Goal: Information Seeking & Learning: Check status

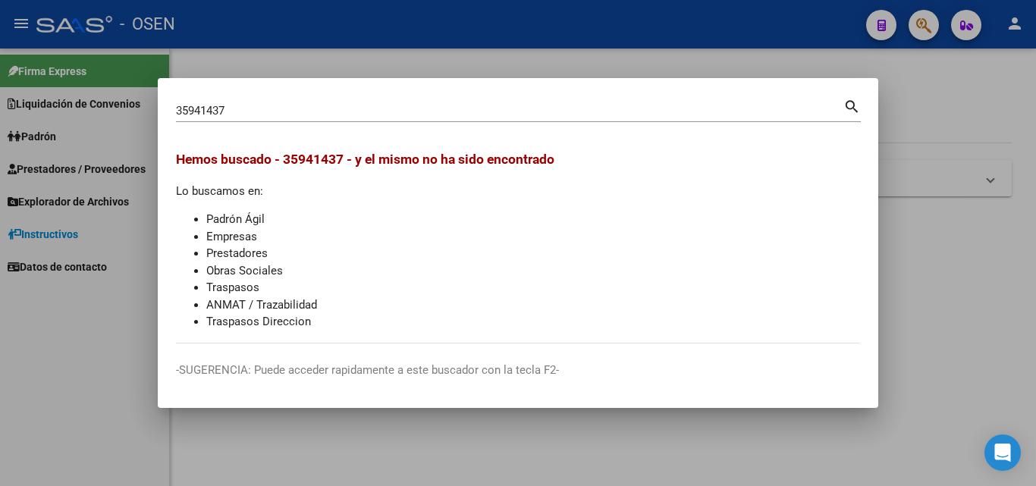
click at [1035, 267] on div at bounding box center [518, 243] width 1036 height 486
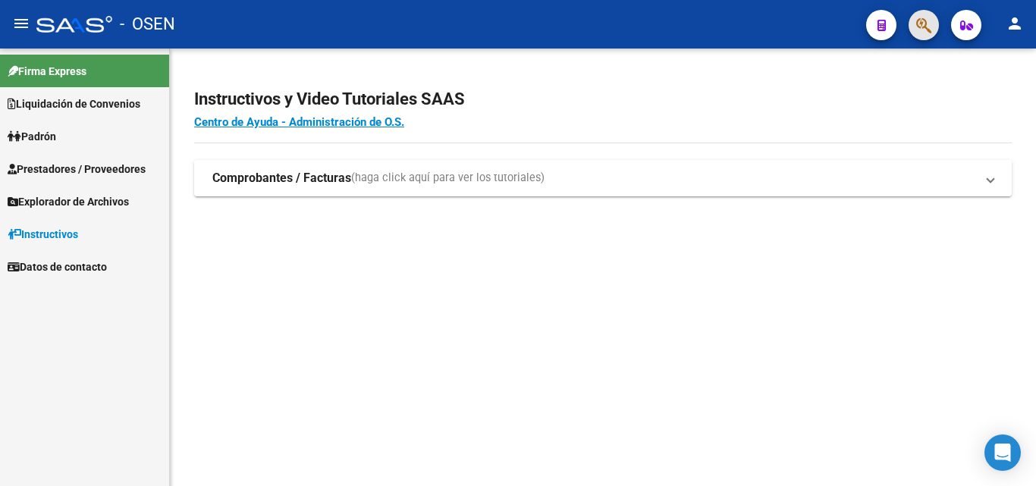
click at [914, 36] on button "button" at bounding box center [923, 25] width 30 height 30
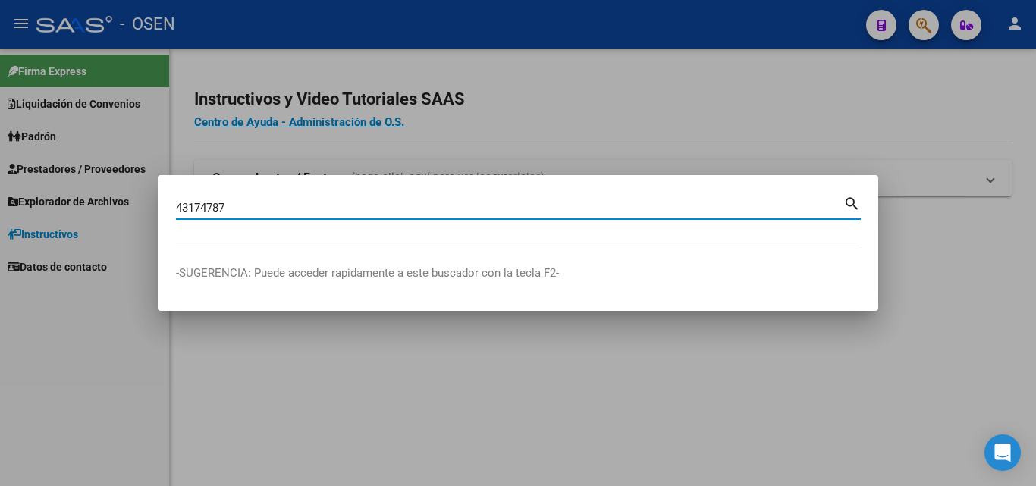
type input "43174787"
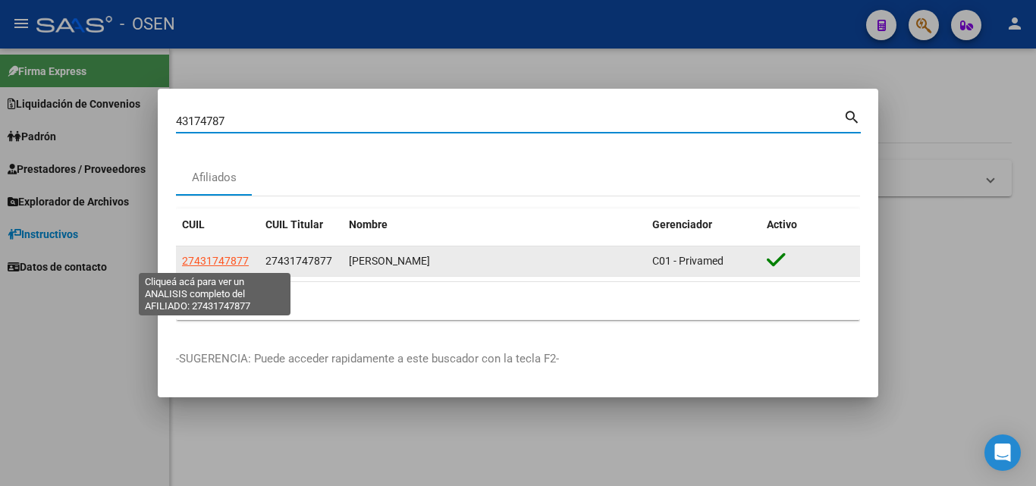
click at [230, 252] on datatable-body-cell "27431747877" at bounding box center [217, 261] width 83 height 30
click at [229, 258] on span "27431747877" at bounding box center [215, 261] width 67 height 12
type textarea "27431747877"
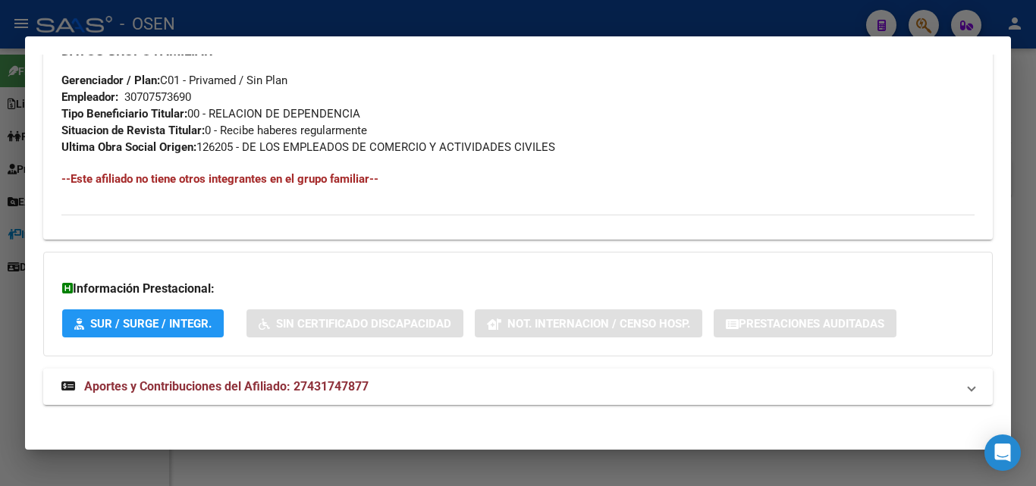
scroll to position [793, 0]
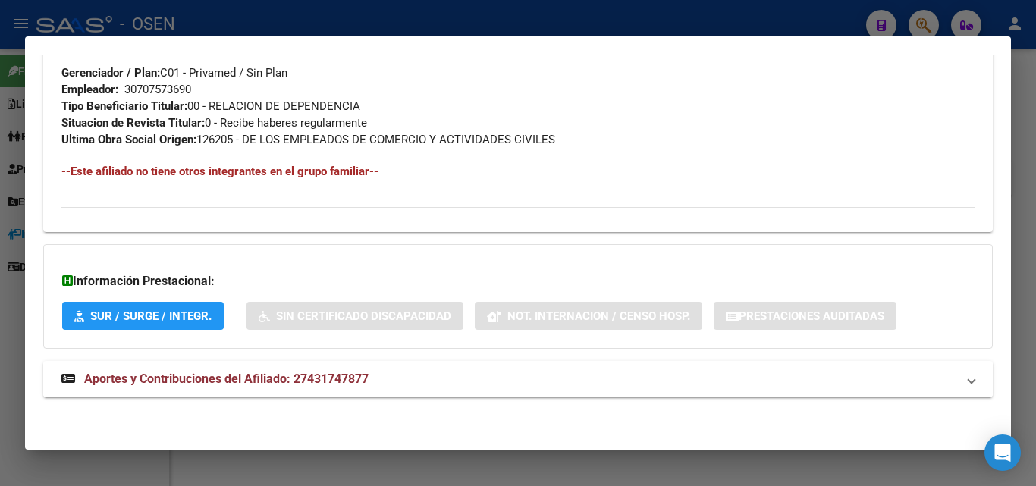
click at [382, 379] on mat-panel-title "Aportes y Contribuciones del Afiliado: 27431747877" at bounding box center [508, 379] width 895 height 18
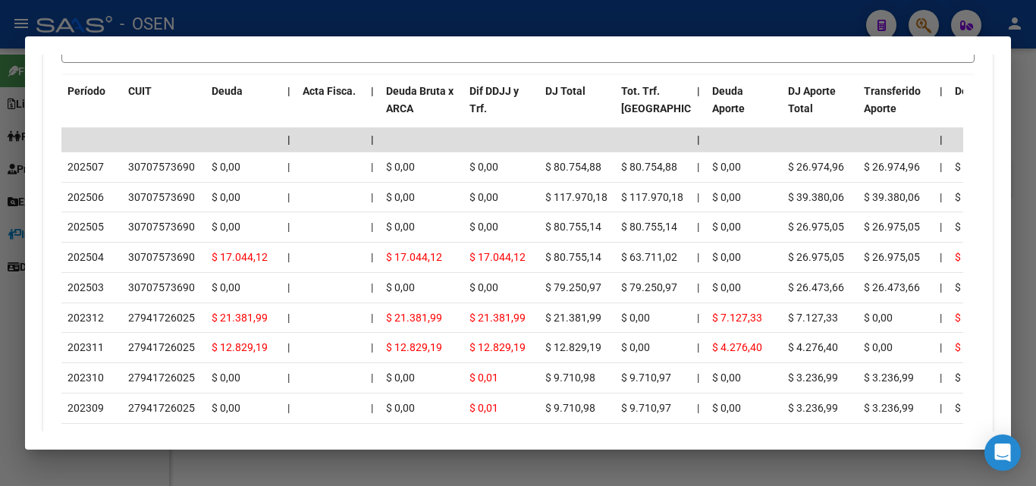
scroll to position [1389, 0]
click at [1034, 248] on div at bounding box center [518, 243] width 1036 height 486
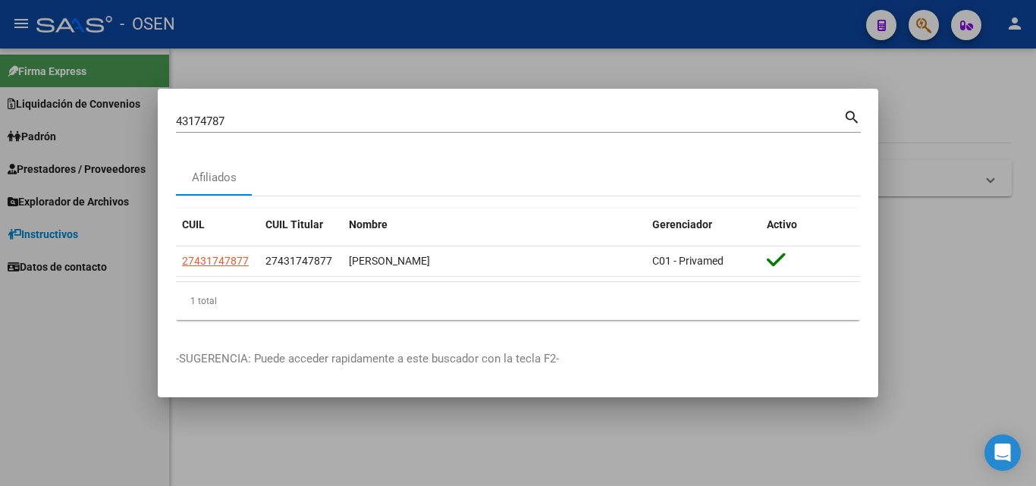
click at [946, 234] on div at bounding box center [518, 243] width 1036 height 486
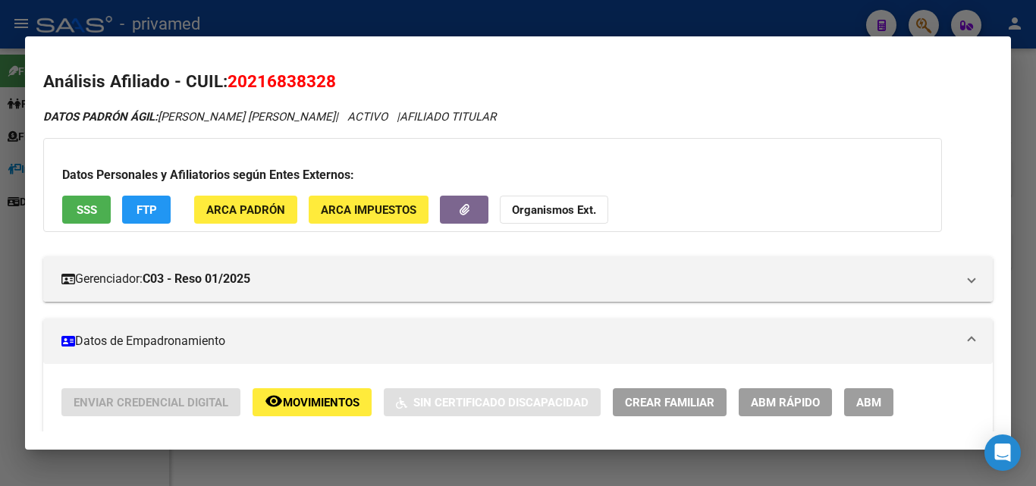
scroll to position [1367, 0]
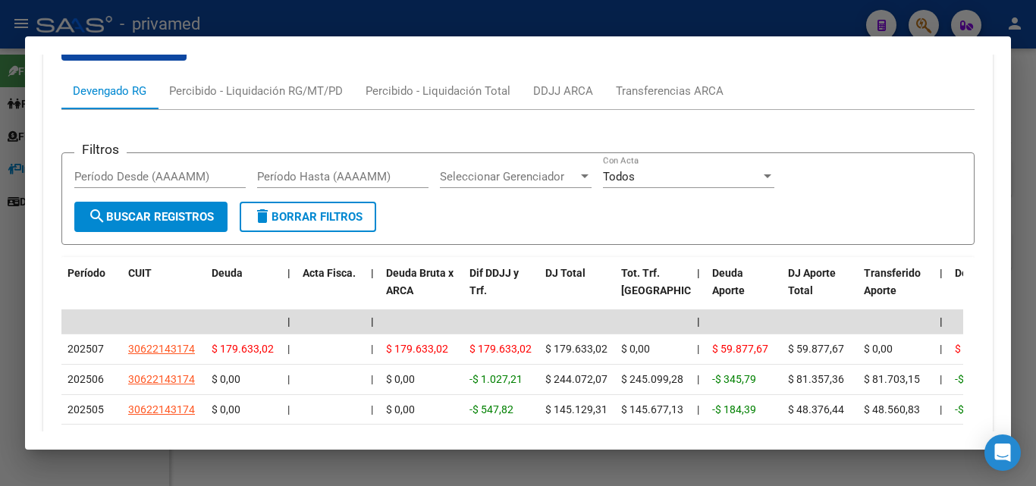
click at [1035, 224] on div at bounding box center [518, 243] width 1036 height 486
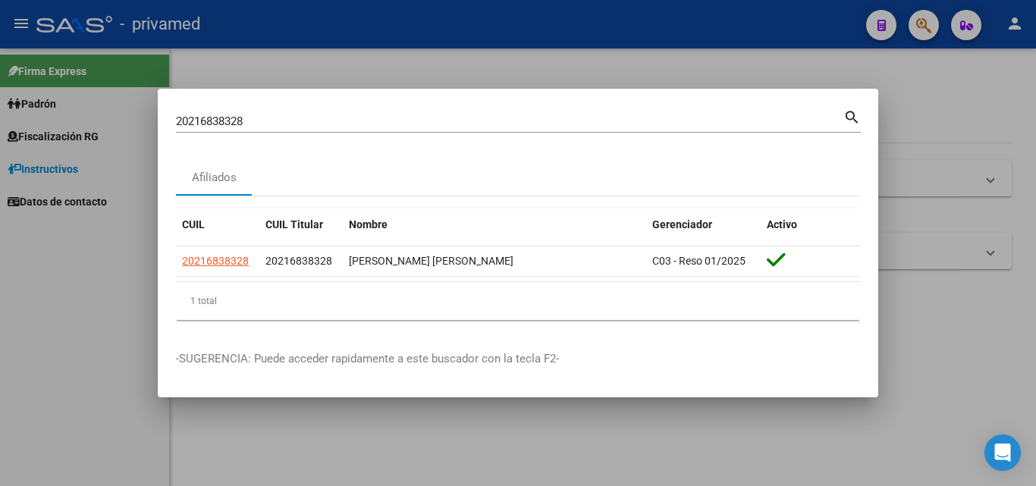
drag, startPoint x: 928, startPoint y: 296, endPoint x: 917, endPoint y: 284, distance: 16.6
click at [926, 295] on div at bounding box center [518, 243] width 1036 height 486
